Goal: Use online tool/utility: Utilize a website feature to perform a specific function

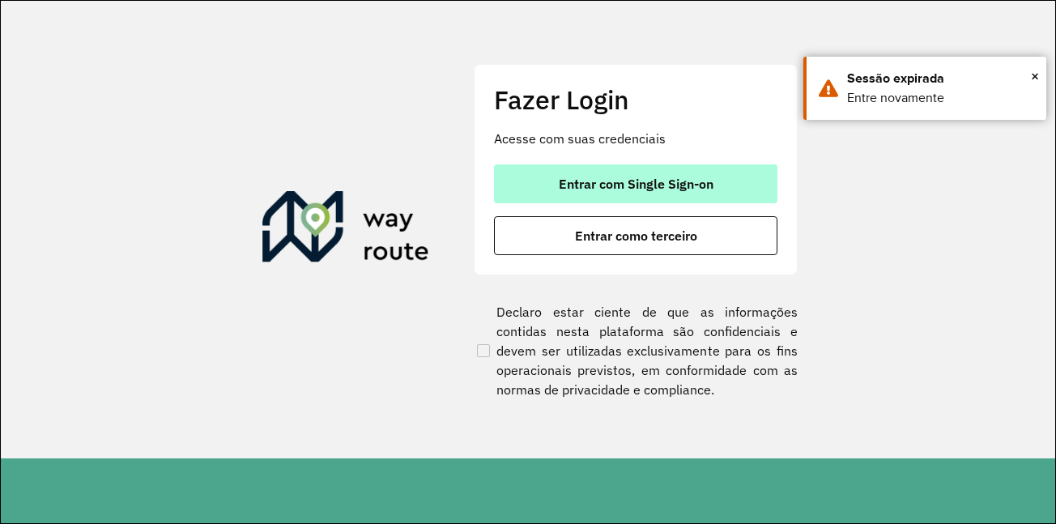
click at [646, 181] on span "Entrar com Single Sign-on" at bounding box center [636, 183] width 155 height 13
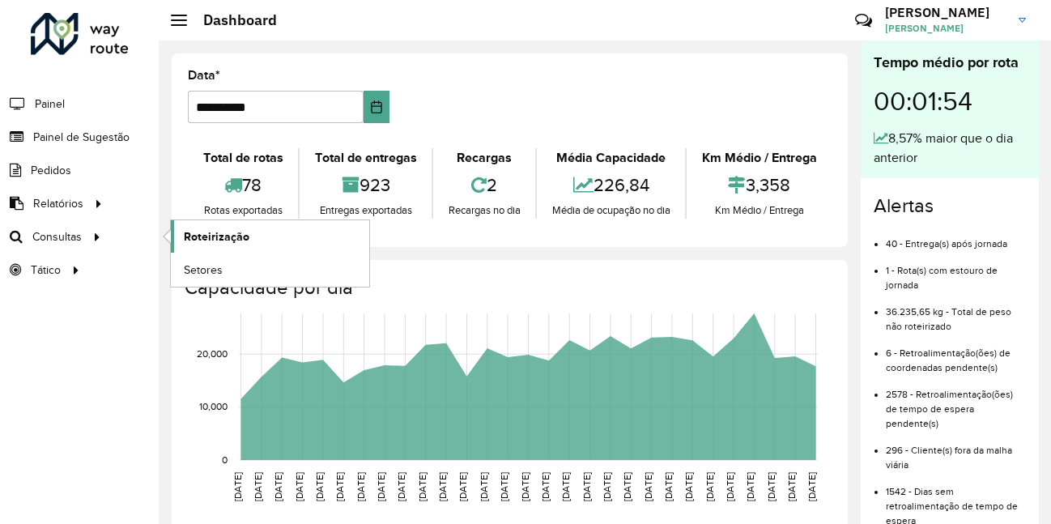
click at [222, 232] on span "Roteirização" at bounding box center [217, 236] width 66 height 17
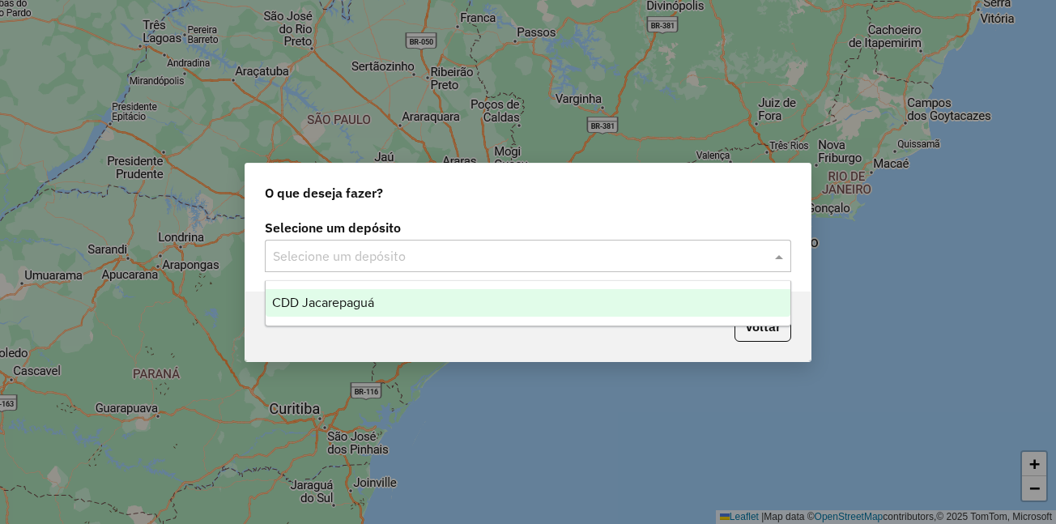
click at [307, 253] on input "text" at bounding box center [512, 256] width 478 height 19
click at [322, 308] on span "CDD Jacarepaguá" at bounding box center [323, 302] width 102 height 14
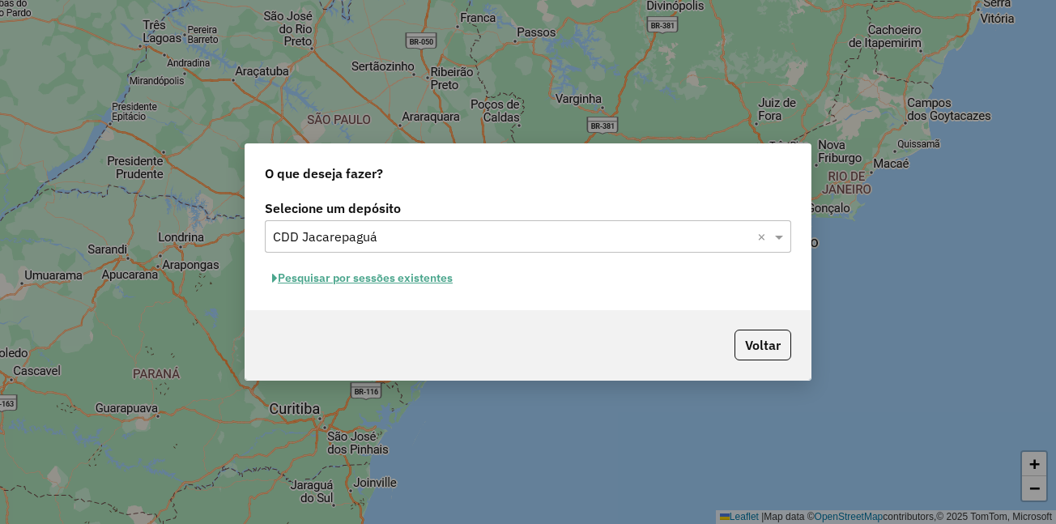
click at [318, 275] on button "Pesquisar por sessões existentes" at bounding box center [362, 278] width 195 height 25
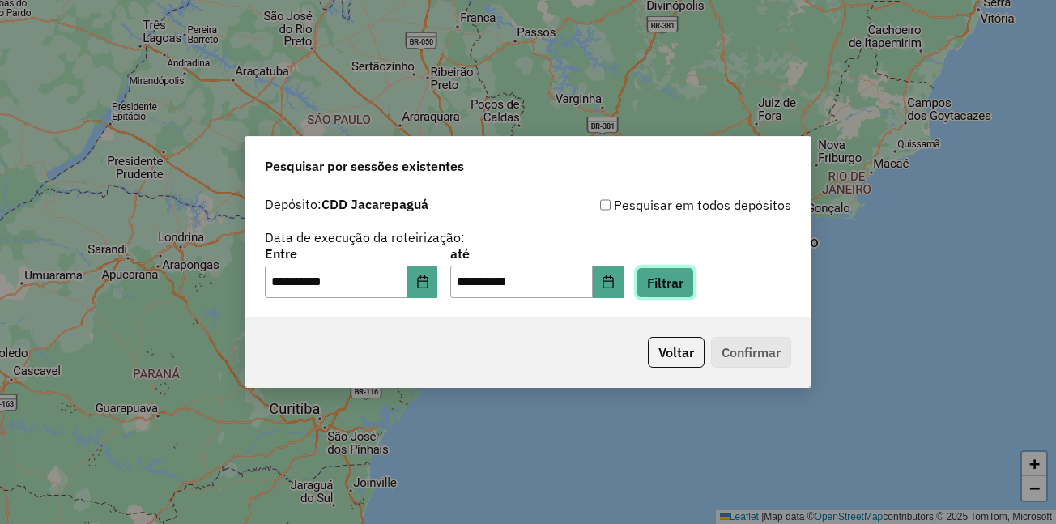
click at [675, 279] on button "Filtrar" at bounding box center [664, 282] width 57 height 31
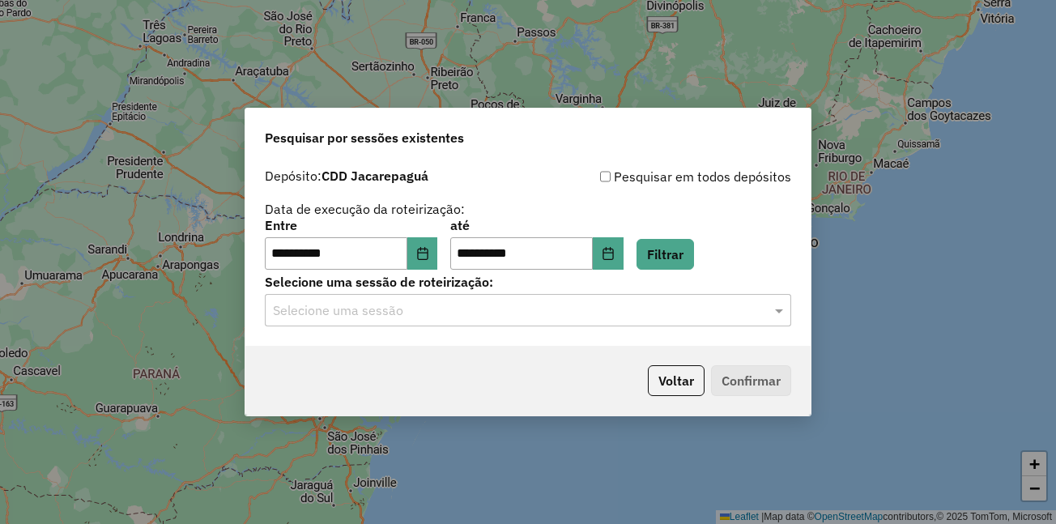
click at [486, 315] on input "text" at bounding box center [512, 310] width 478 height 19
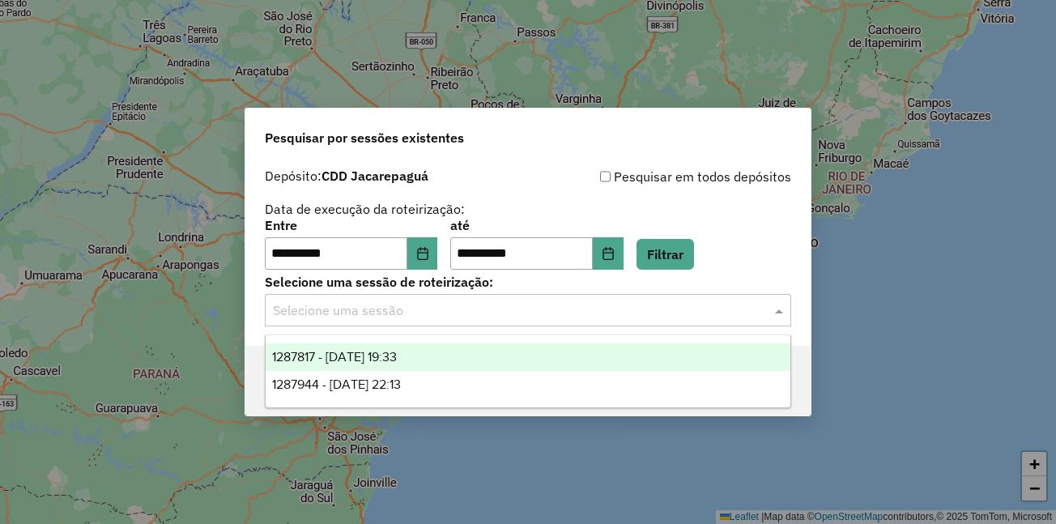
click at [393, 359] on span "1287817 - 03/10/2025 19:33" at bounding box center [334, 357] width 125 height 14
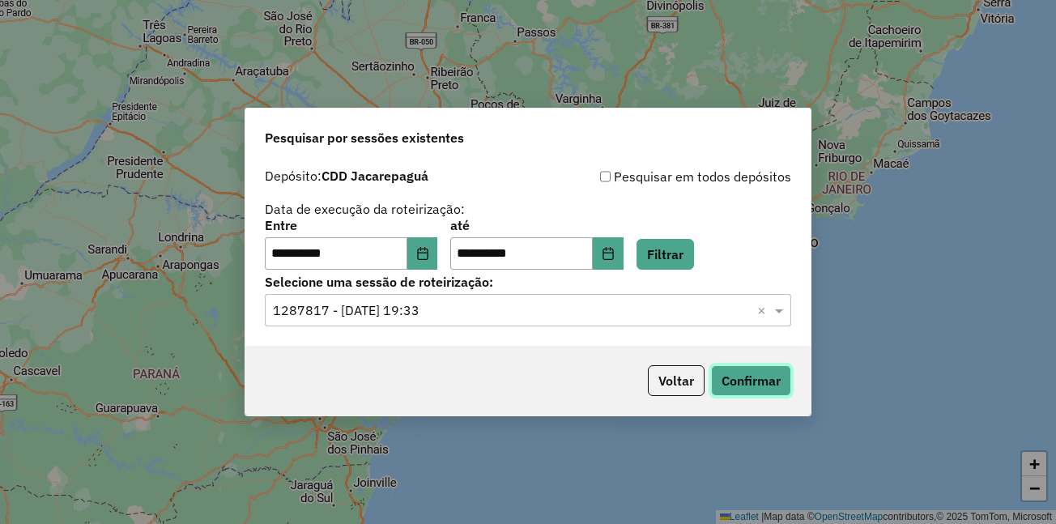
click at [739, 383] on button "Confirmar" at bounding box center [751, 380] width 80 height 31
click at [427, 257] on button "Choose Date" at bounding box center [422, 253] width 31 height 32
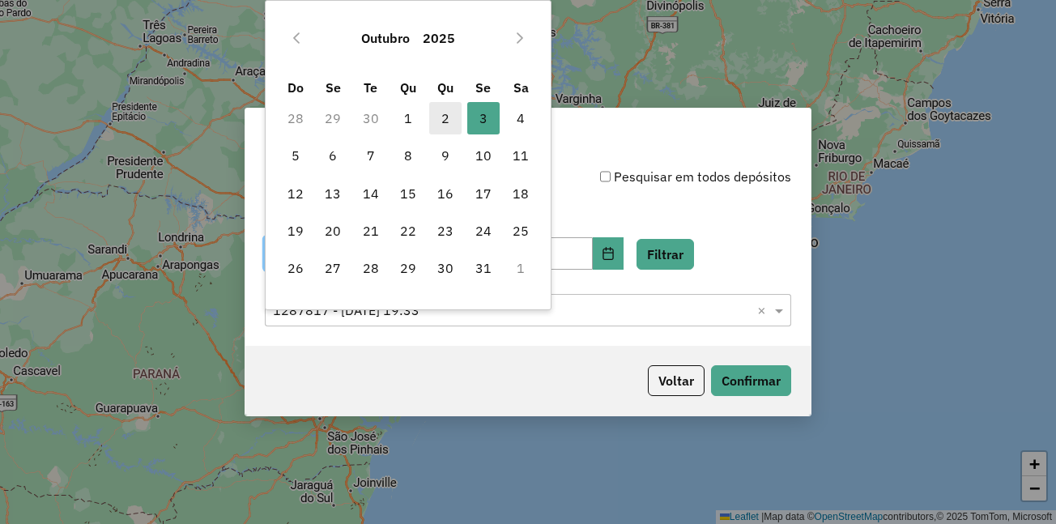
click at [451, 122] on span "2" at bounding box center [445, 118] width 32 height 32
type input "**********"
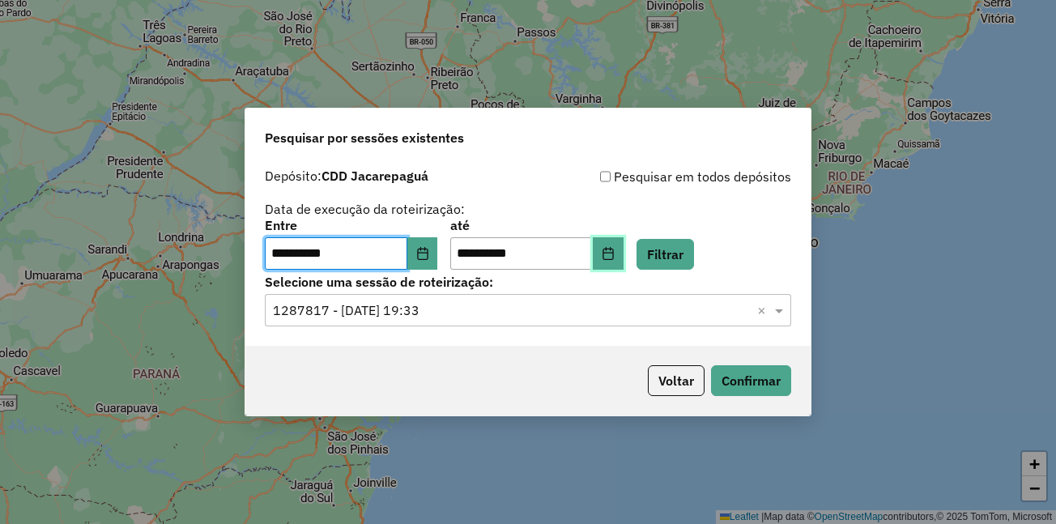
click at [614, 247] on icon "Choose Date" at bounding box center [607, 253] width 13 height 13
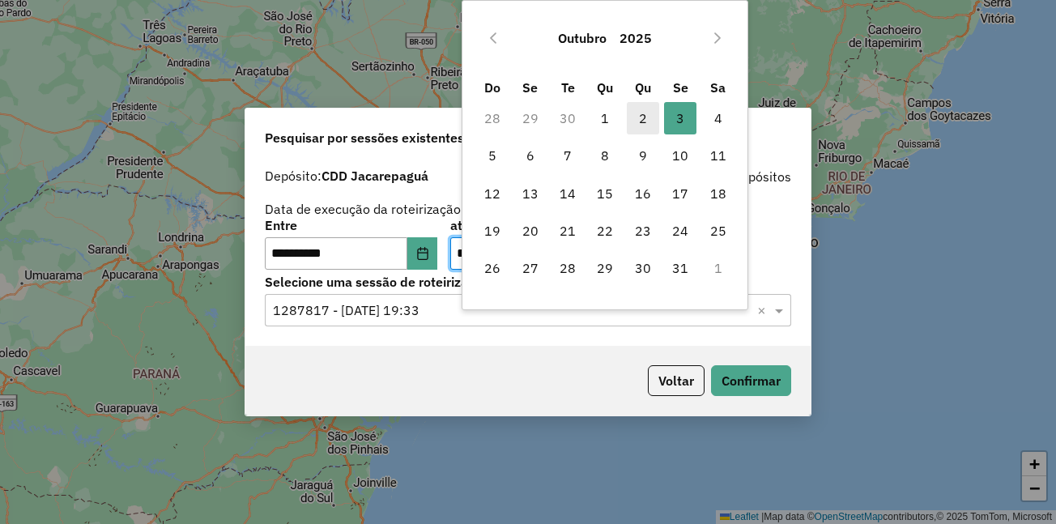
click at [645, 112] on span "2" at bounding box center [643, 118] width 32 height 32
type input "**********"
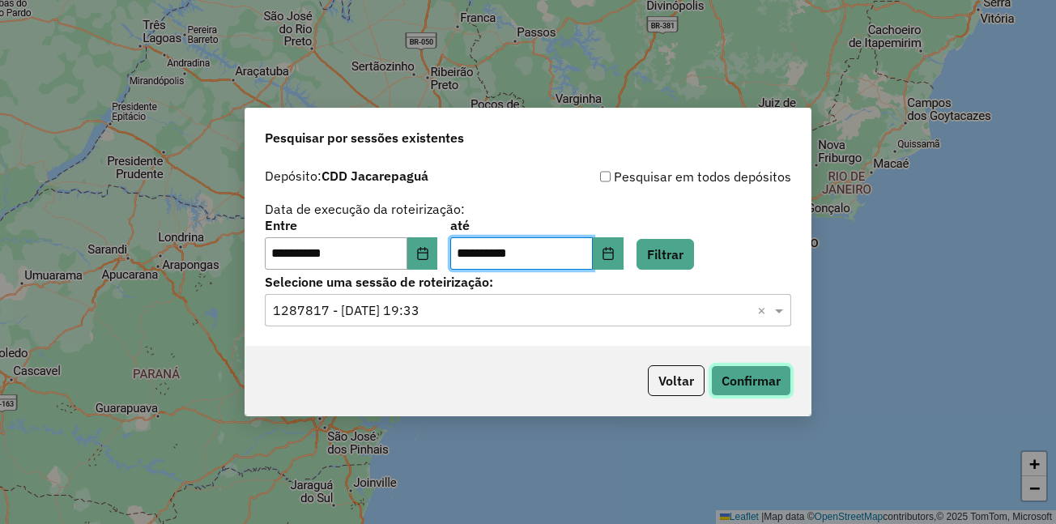
click at [730, 376] on button "Confirmar" at bounding box center [751, 380] width 80 height 31
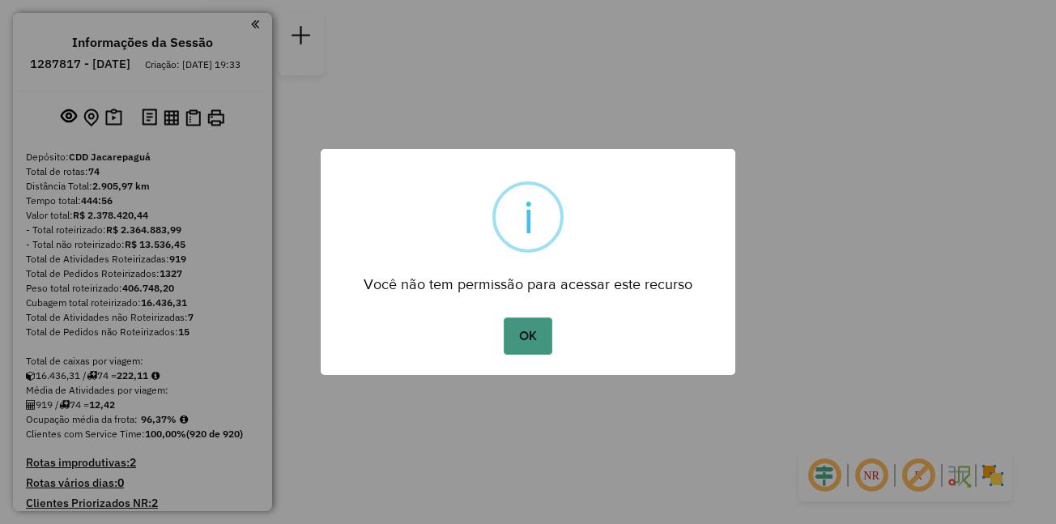
click at [523, 350] on button "OK" at bounding box center [527, 335] width 48 height 37
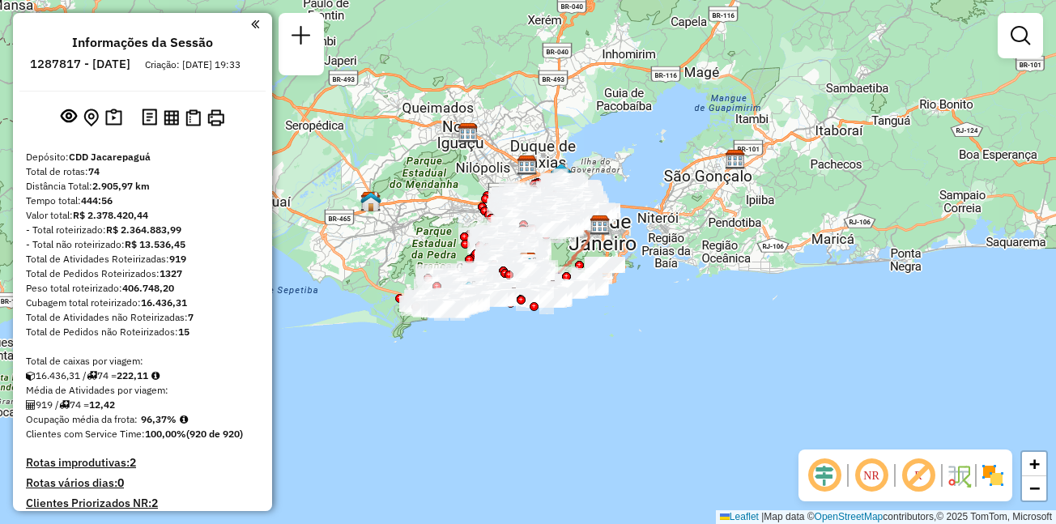
scroll to position [5423, 0]
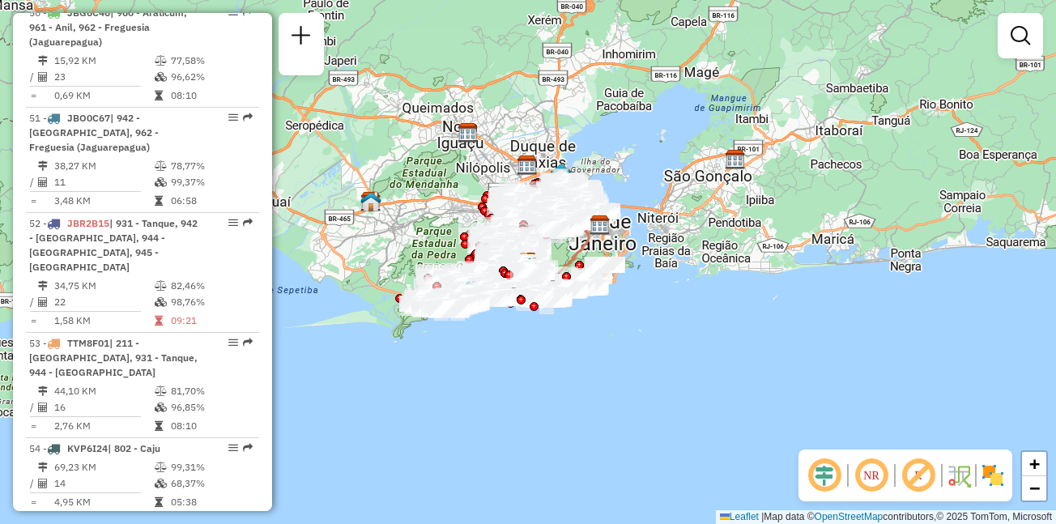
click at [142, 517] on div "55 - RTO2E59 | 802 - Caju, 903 - Maré" at bounding box center [115, 531] width 172 height 29
select select "**********"
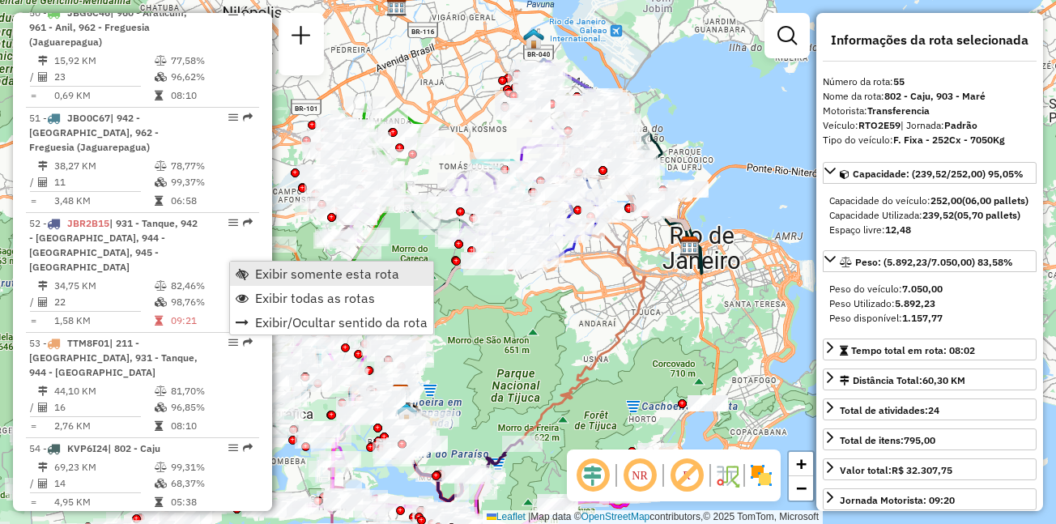
click at [300, 280] on span "Exibir somente esta rota" at bounding box center [327, 273] width 144 height 13
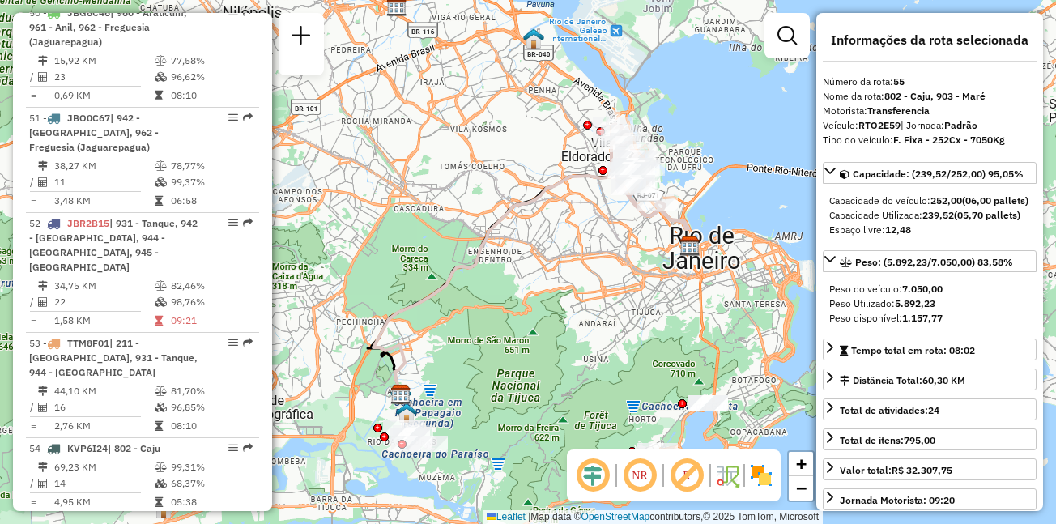
drag, startPoint x: 564, startPoint y: 201, endPoint x: 483, endPoint y: 240, distance: 90.1
click at [483, 240] on div "Janela de atendimento Grade de atendimento Capacidade Transportadoras Veículos …" at bounding box center [528, 262] width 1056 height 524
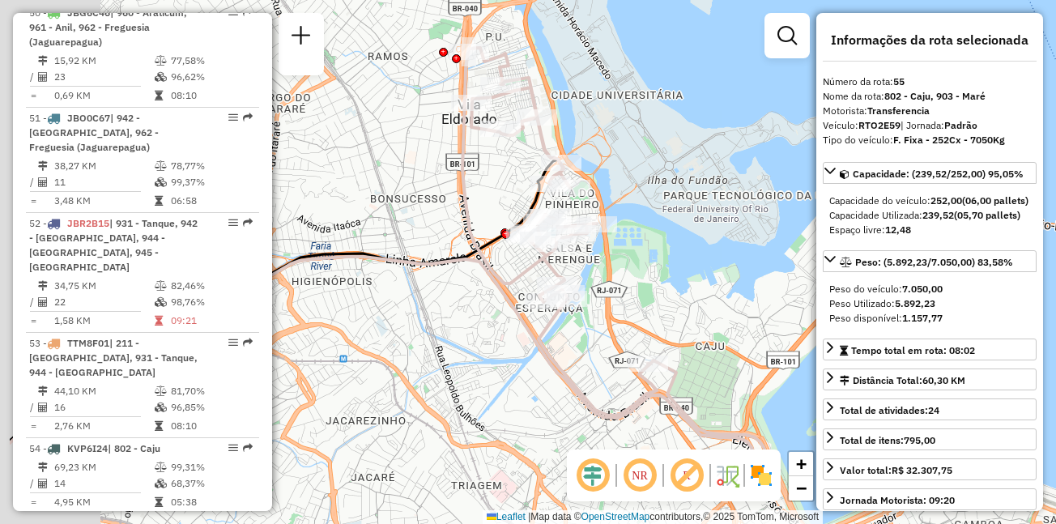
drag, startPoint x: 511, startPoint y: 205, endPoint x: 627, endPoint y: 263, distance: 129.6
click at [627, 263] on div "Janela de atendimento Grade de atendimento Capacidade Transportadoras Veículos …" at bounding box center [528, 262] width 1056 height 524
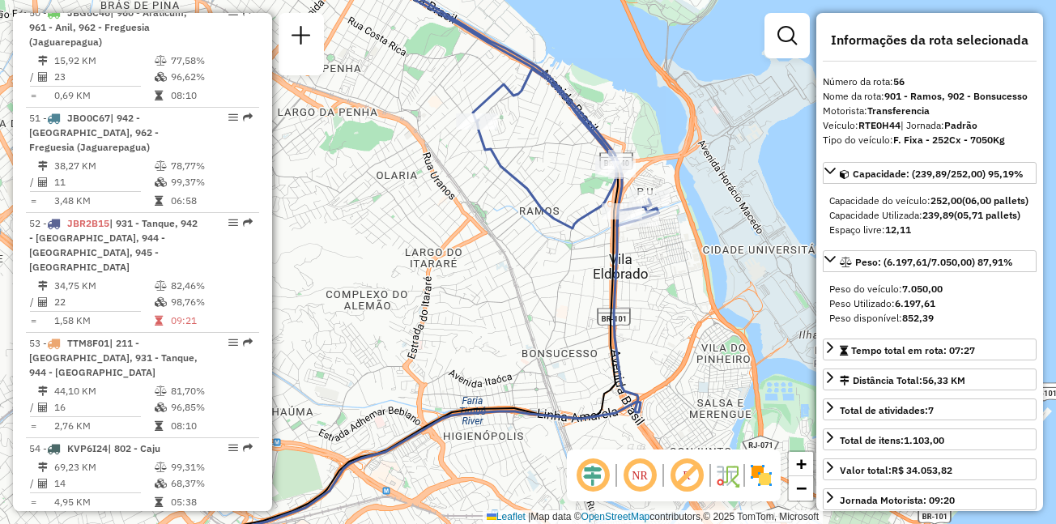
drag, startPoint x: 648, startPoint y: 141, endPoint x: 540, endPoint y: 187, distance: 117.9
click at [542, 188] on div "Janela de atendimento Grade de atendimento Capacidade Transportadoras Veículos …" at bounding box center [528, 262] width 1056 height 524
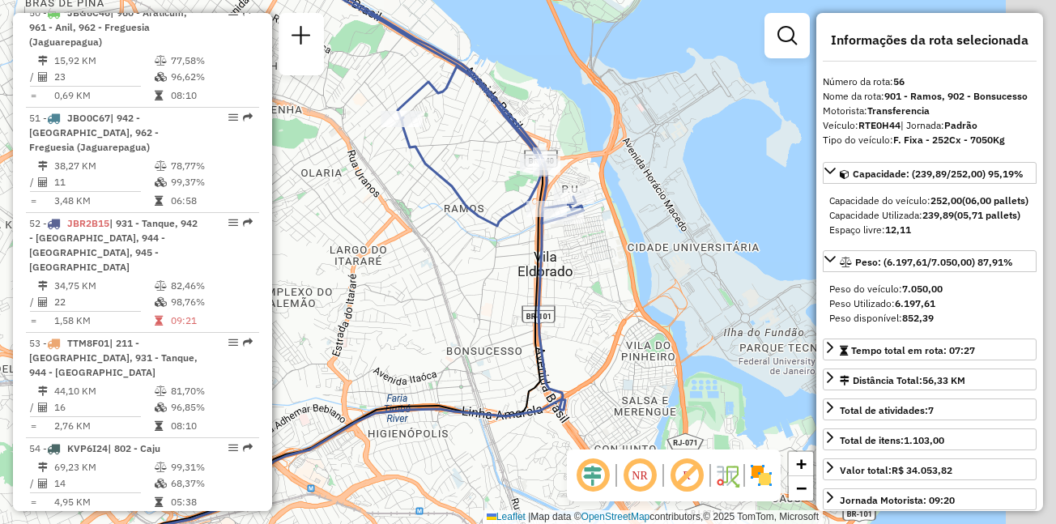
drag, startPoint x: 560, startPoint y: 129, endPoint x: 483, endPoint y: 108, distance: 79.7
click at [483, 108] on div "Janela de atendimento Grade de atendimento Capacidade Transportadoras Veículos …" at bounding box center [528, 262] width 1056 height 524
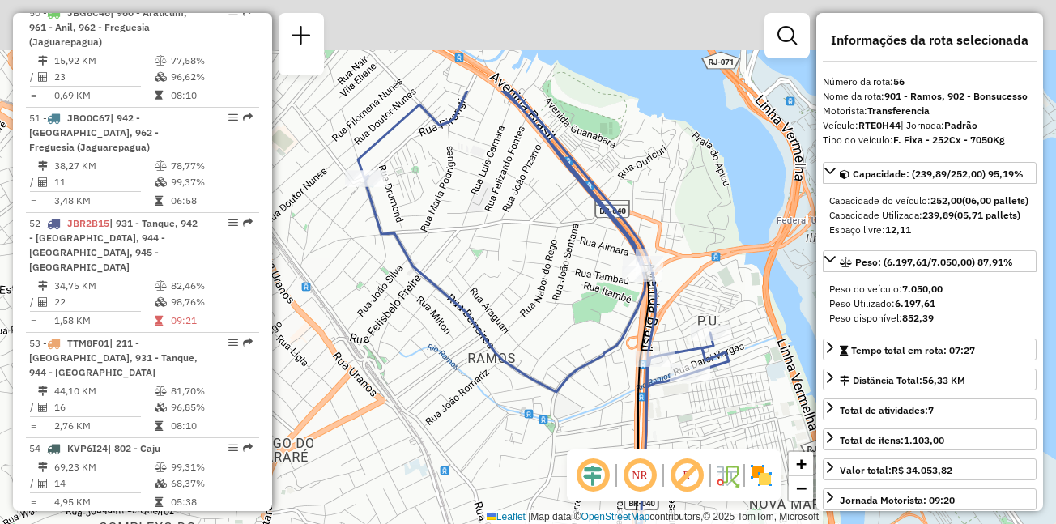
drag, startPoint x: 450, startPoint y: 117, endPoint x: 580, endPoint y: 266, distance: 196.8
click at [580, 266] on div "Janela de atendimento Grade de atendimento Capacidade Transportadoras Veículos …" at bounding box center [528, 262] width 1056 height 524
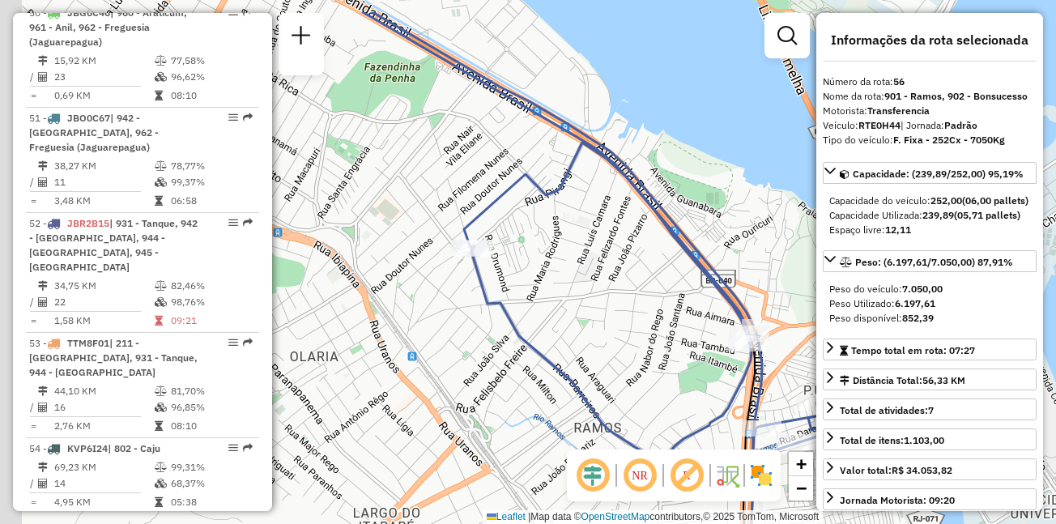
drag, startPoint x: 508, startPoint y: 195, endPoint x: 617, endPoint y: 261, distance: 127.2
click at [617, 261] on div "Janela de atendimento Grade de atendimento Capacidade Transportadoras Veículos …" at bounding box center [528, 262] width 1056 height 524
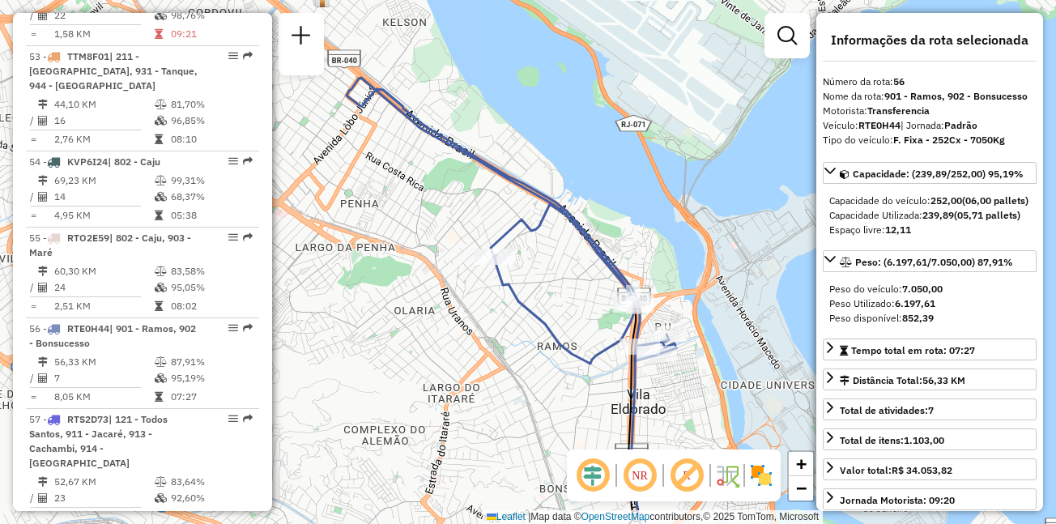
scroll to position [6659, 0]
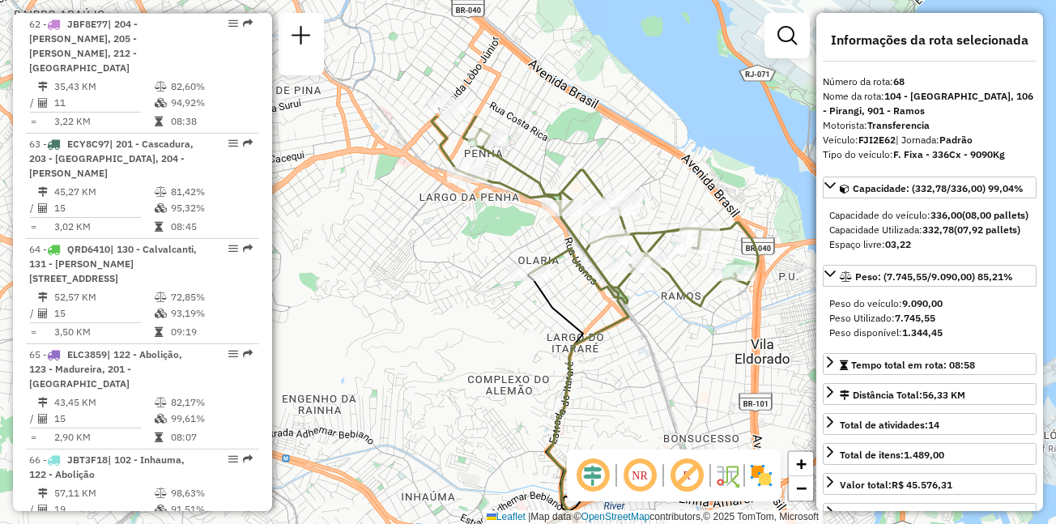
drag, startPoint x: 620, startPoint y: 180, endPoint x: 554, endPoint y: 309, distance: 145.2
click at [554, 309] on icon at bounding box center [419, 509] width 328 height 470
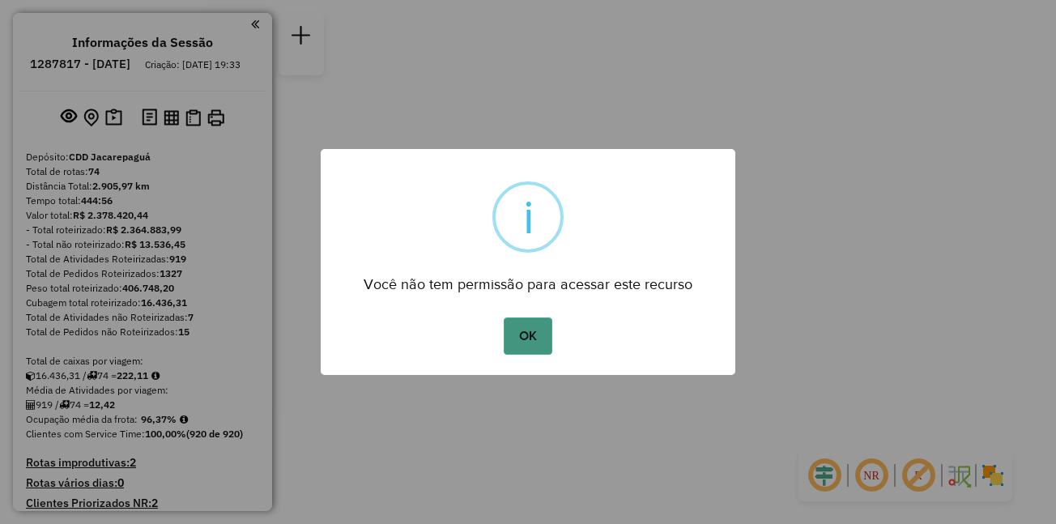
click at [537, 329] on button "OK" at bounding box center [527, 335] width 48 height 37
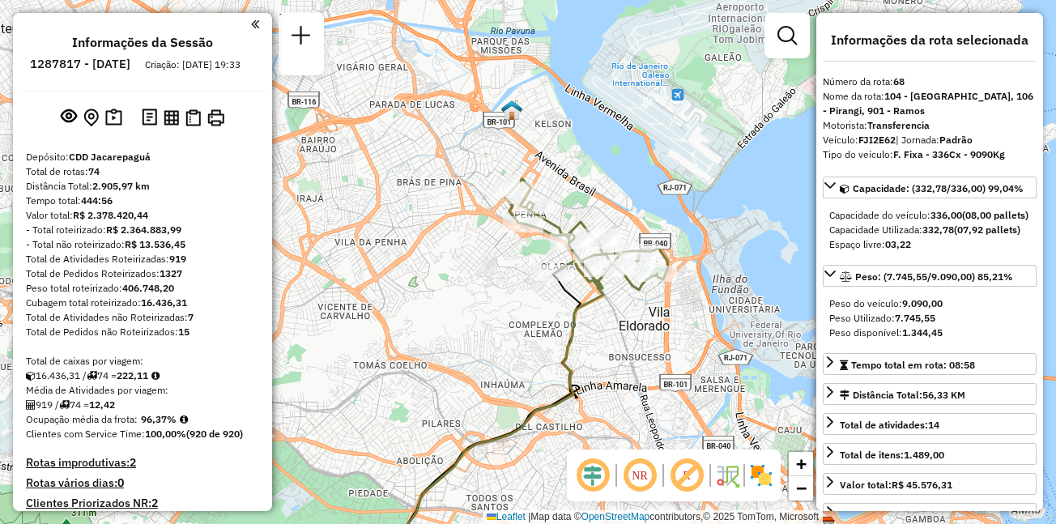
select select "**********"
